Goal: Find specific page/section: Find specific page/section

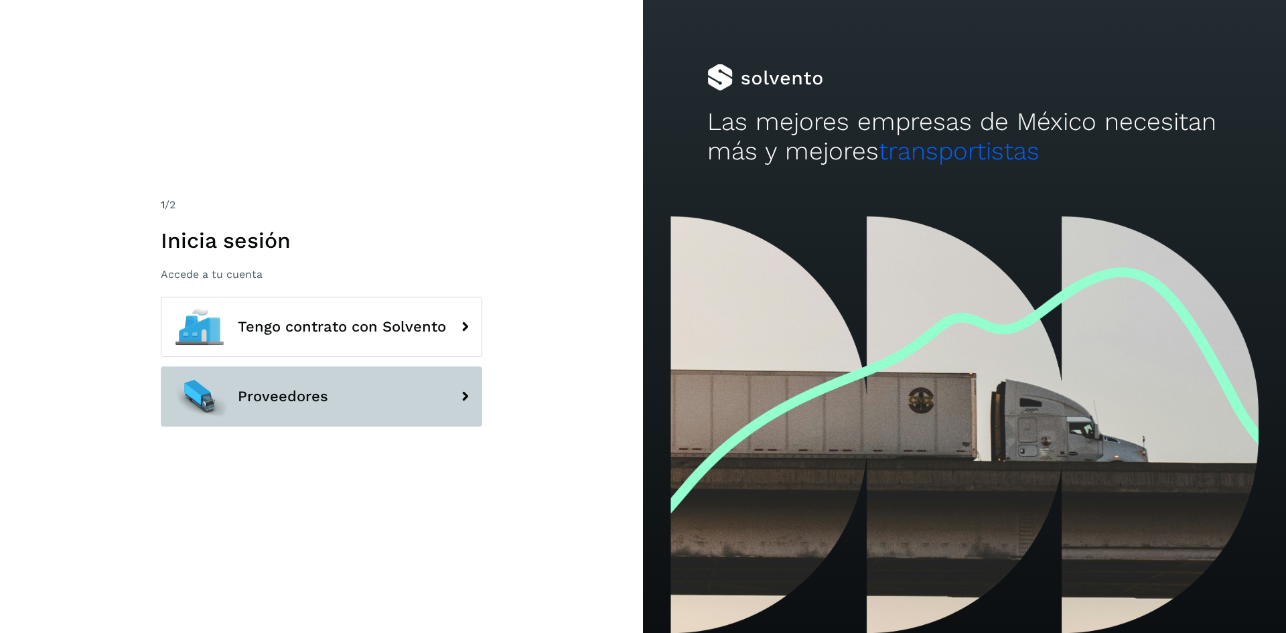
click at [458, 398] on icon at bounding box center [465, 396] width 27 height 27
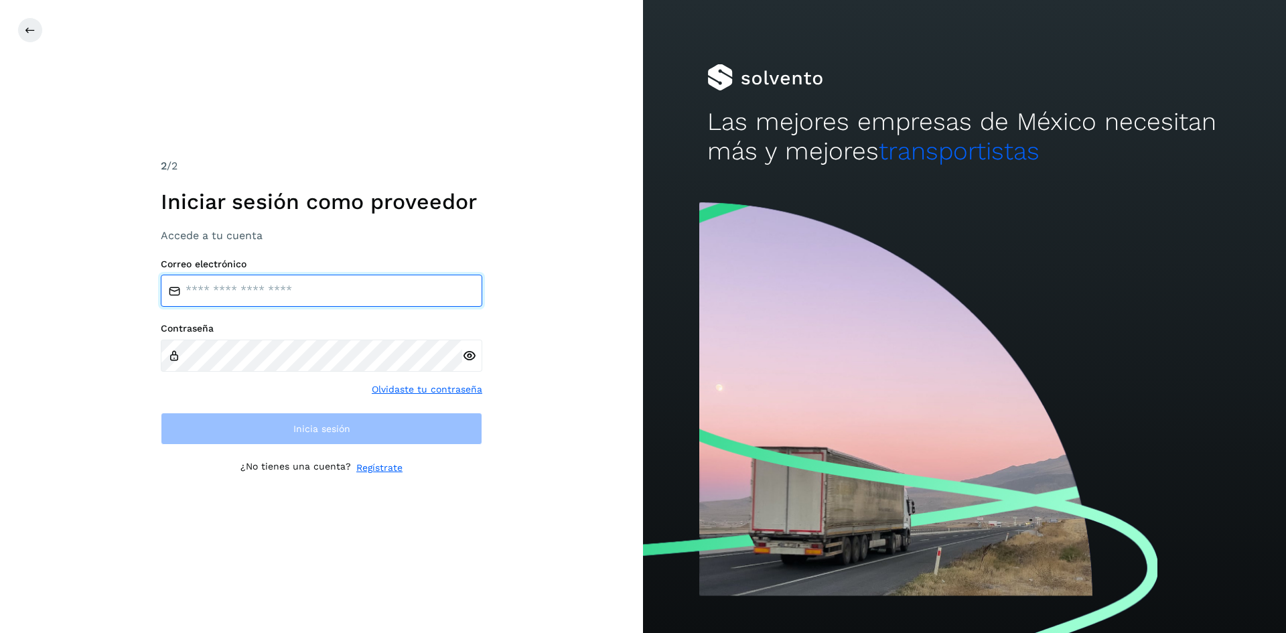
type input "**********"
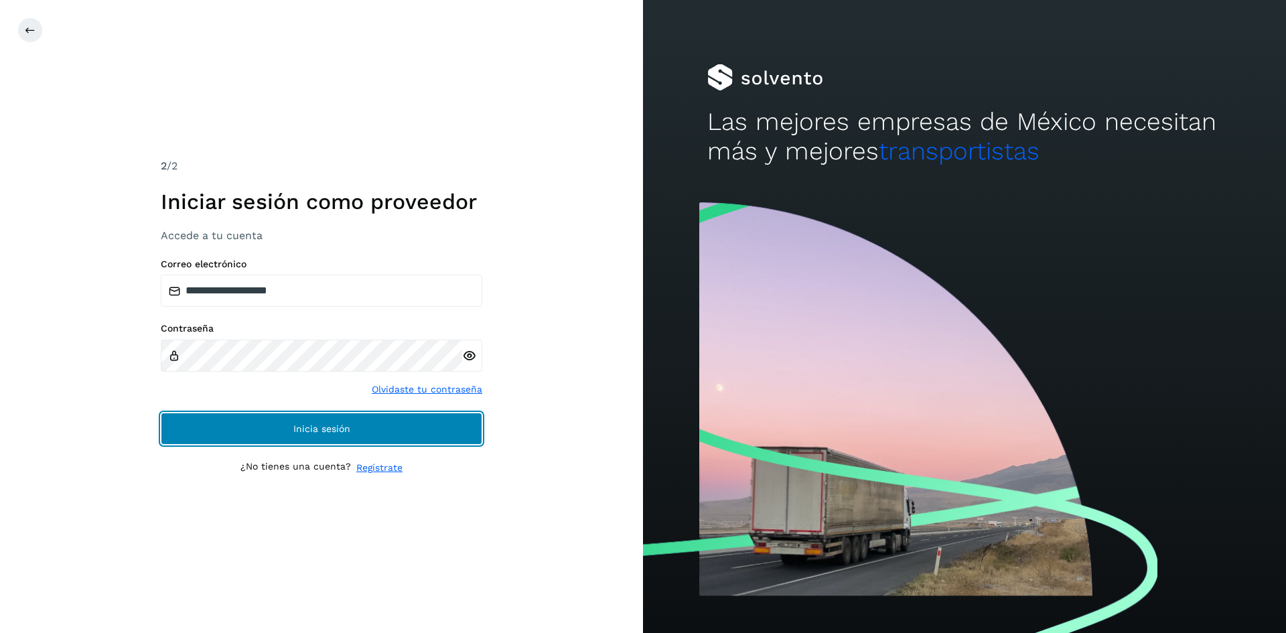
click at [400, 425] on button "Inicia sesión" at bounding box center [322, 429] width 322 height 32
click at [381, 433] on button "Inicia sesión" at bounding box center [322, 429] width 322 height 32
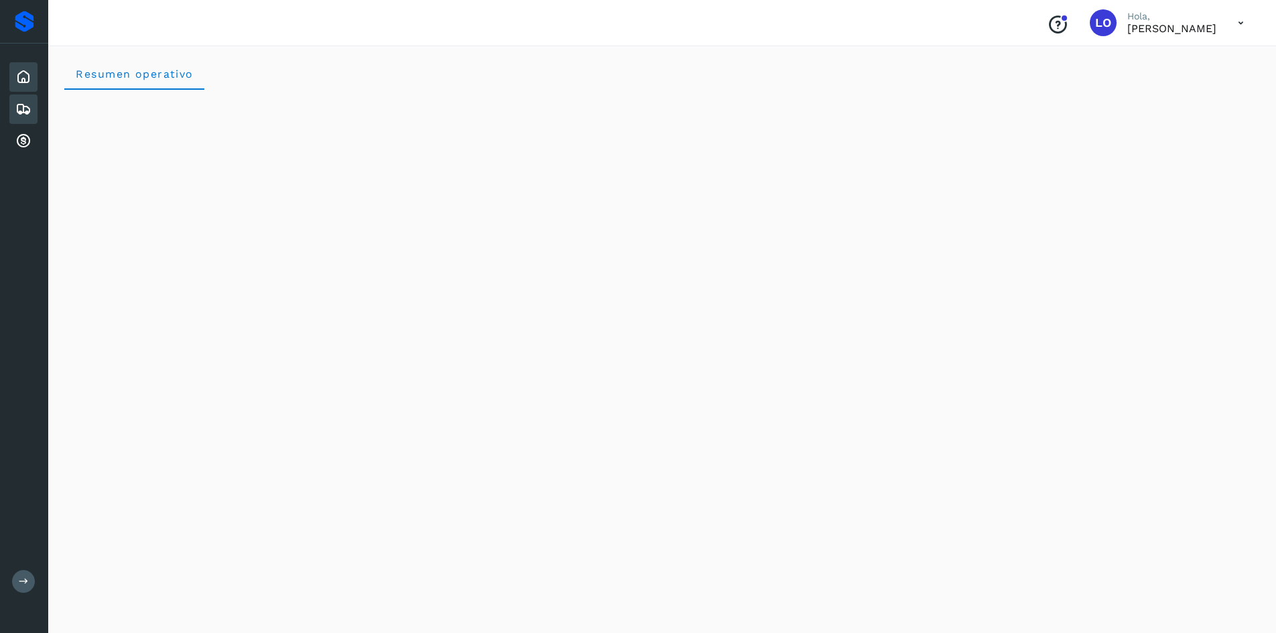
click at [19, 113] on icon at bounding box center [23, 109] width 16 height 16
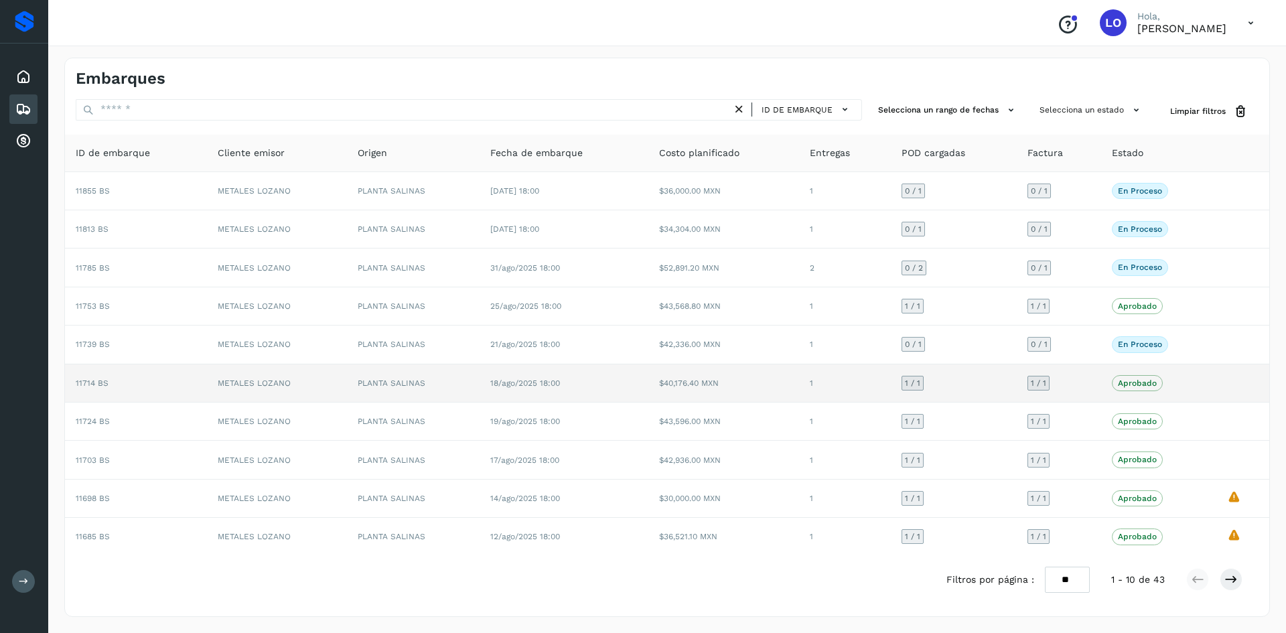
click at [740, 386] on td "$40,176.40 MXN" at bounding box center [724, 384] width 151 height 38
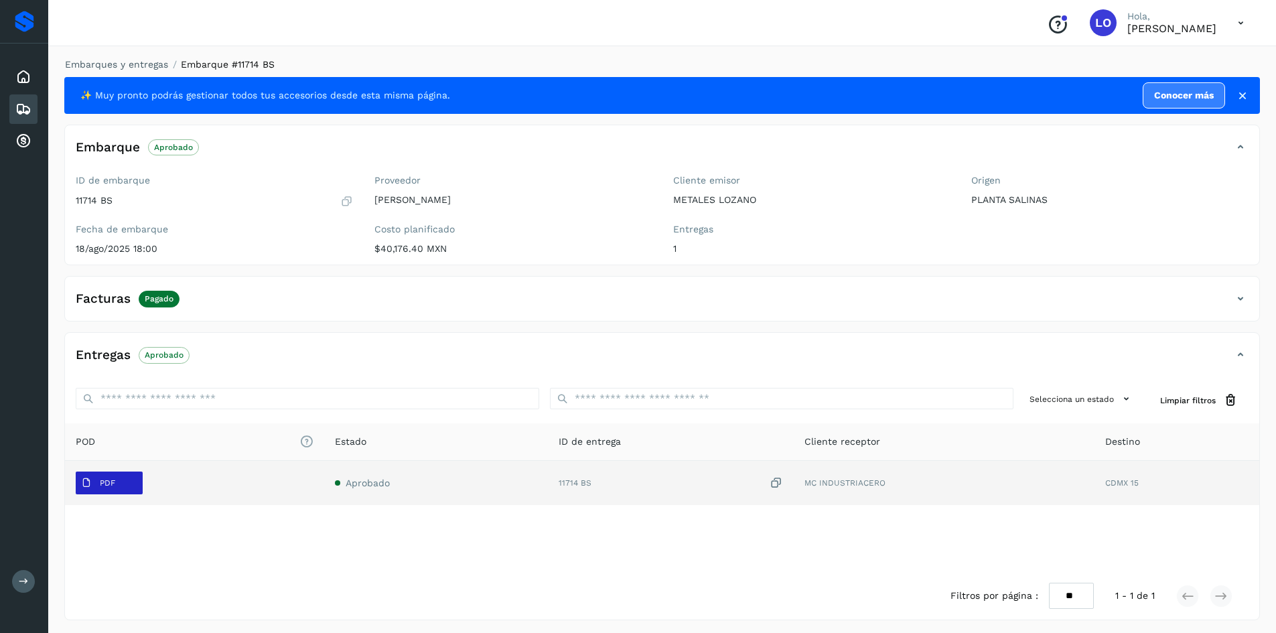
click at [117, 478] on span "PDF" at bounding box center [98, 482] width 45 height 21
